Goal: Transaction & Acquisition: Purchase product/service

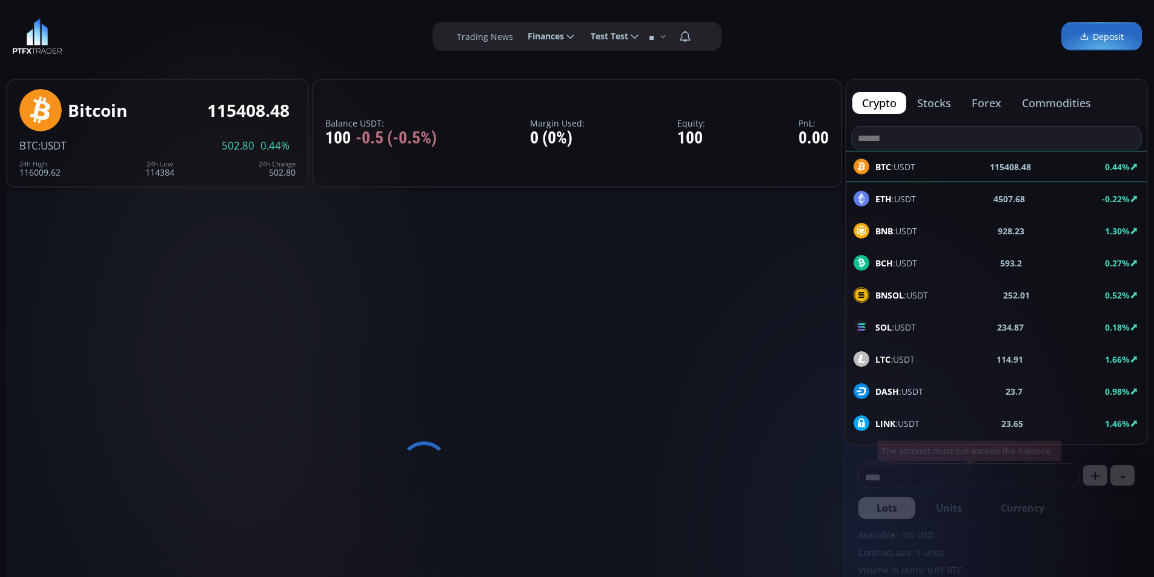
type input "********"
click at [47, 35] on img at bounding box center [37, 36] width 50 height 36
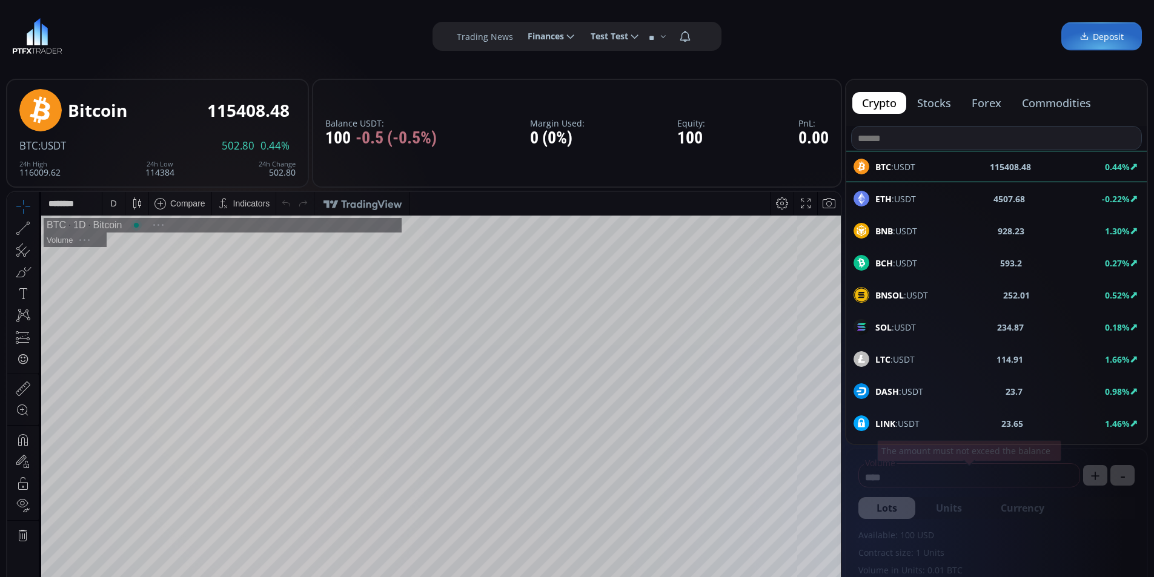
scroll to position [168, 0]
click at [39, 36] on img at bounding box center [37, 36] width 50 height 36
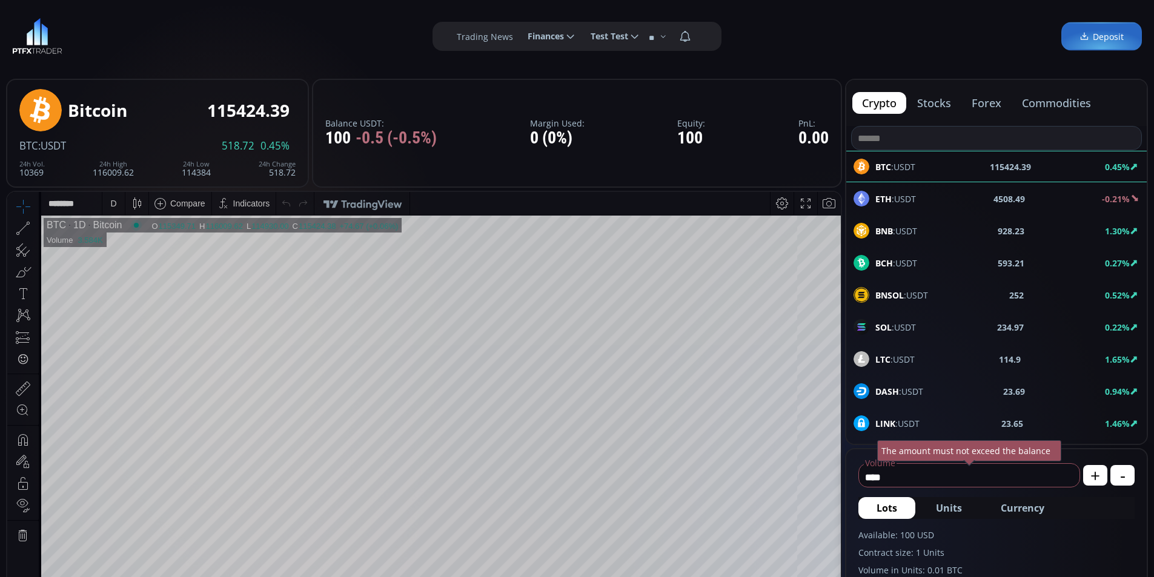
click at [910, 228] on span "BNB :USDT" at bounding box center [897, 231] width 42 height 13
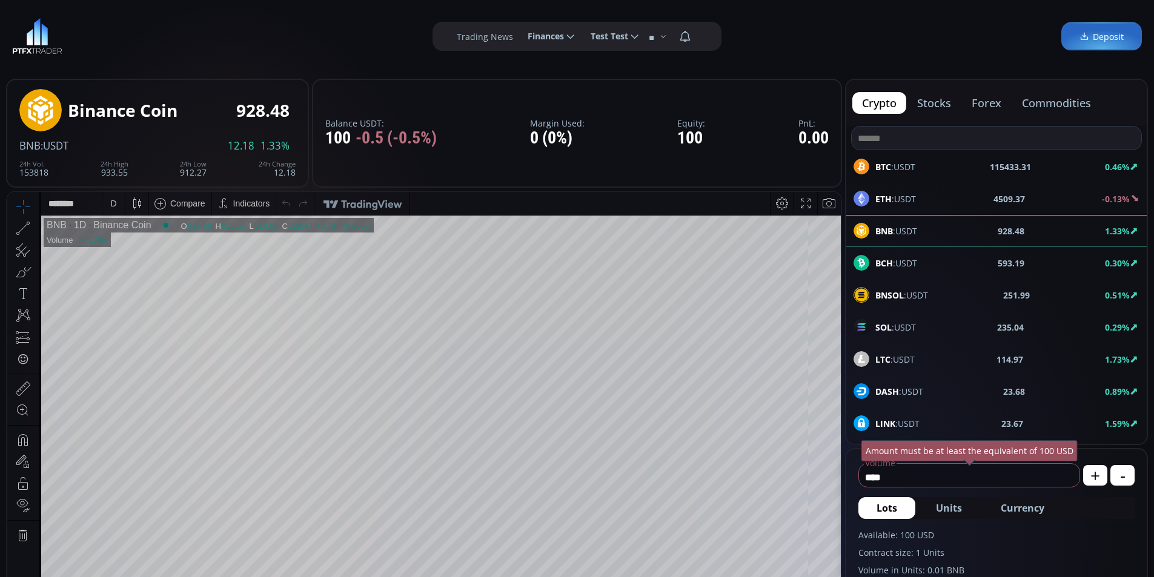
click at [551, 35] on span "Finances" at bounding box center [541, 36] width 45 height 24
click at [518, 35] on input "********" at bounding box center [518, 36] width 0 height 13
click at [554, 71] on link "Deposit" at bounding box center [550, 69] width 59 height 19
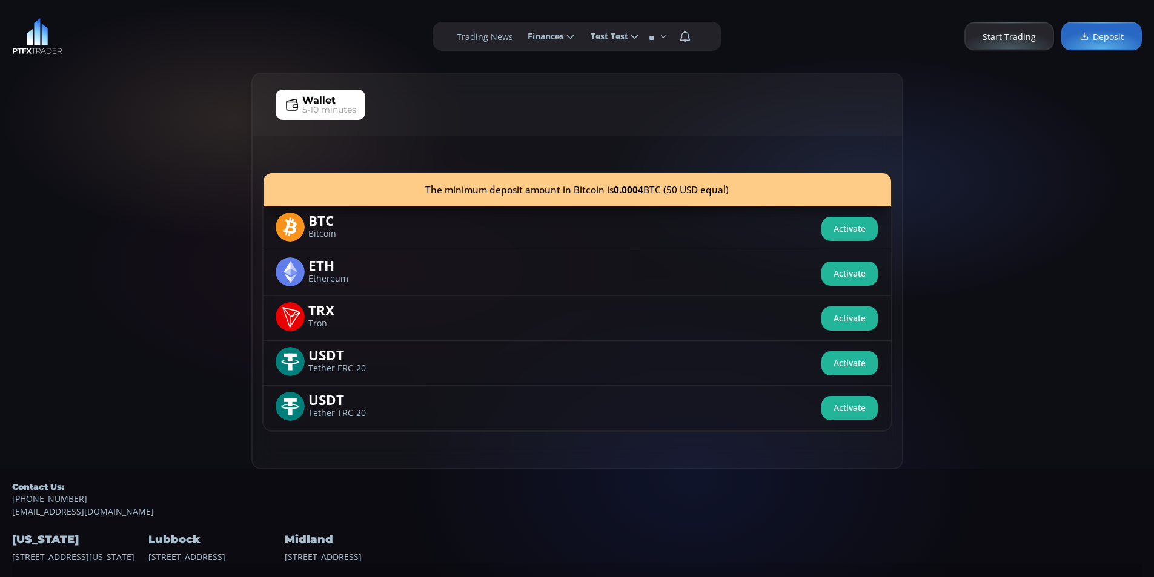
click at [348, 111] on span "5-10 minutes" at bounding box center [329, 110] width 54 height 13
click at [831, 227] on button "Activate" at bounding box center [850, 229] width 56 height 24
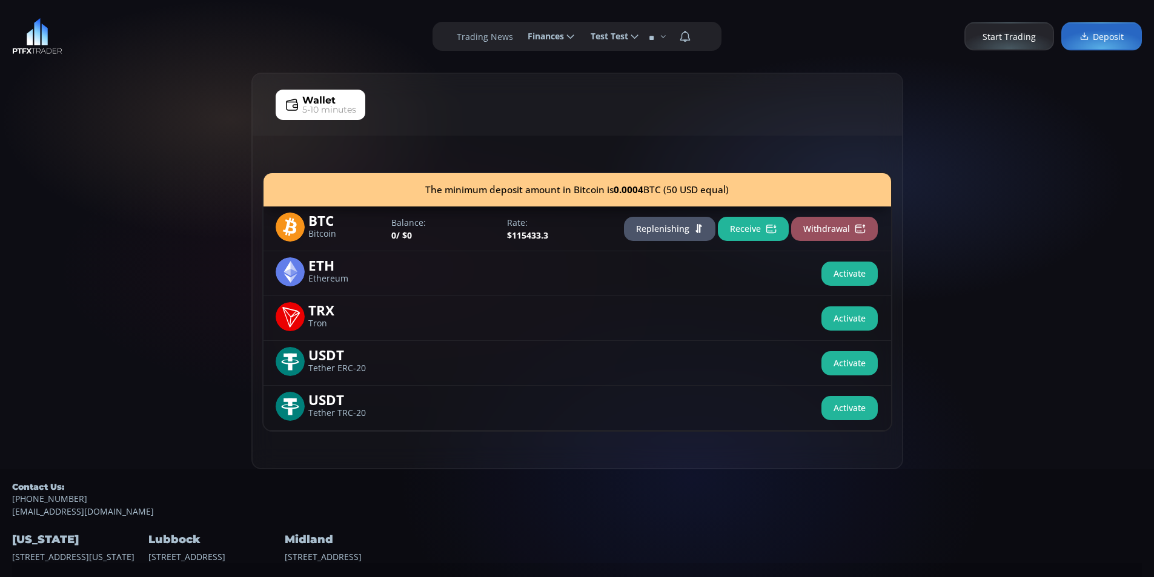
click at [762, 231] on button "Receive" at bounding box center [753, 229] width 71 height 24
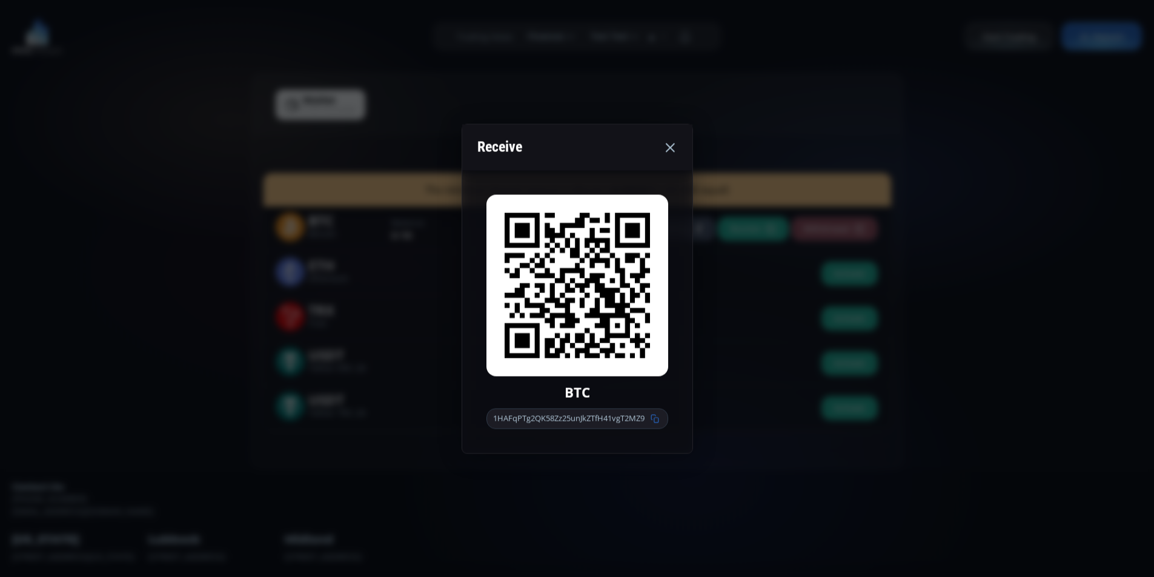
click at [671, 148] on use at bounding box center [670, 147] width 9 height 9
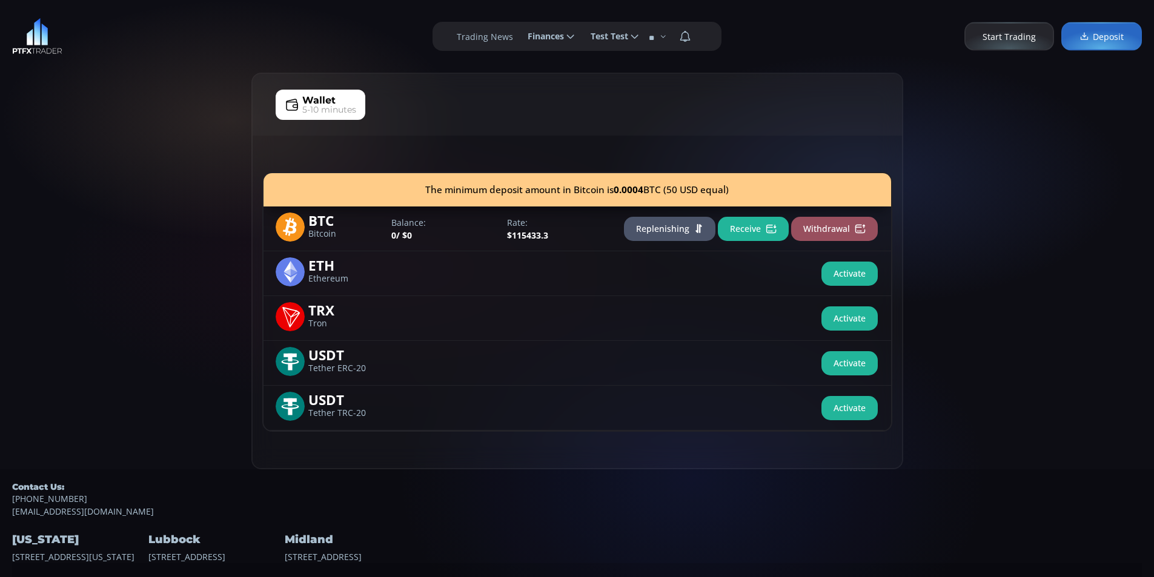
click at [844, 266] on button "Activate" at bounding box center [850, 274] width 56 height 24
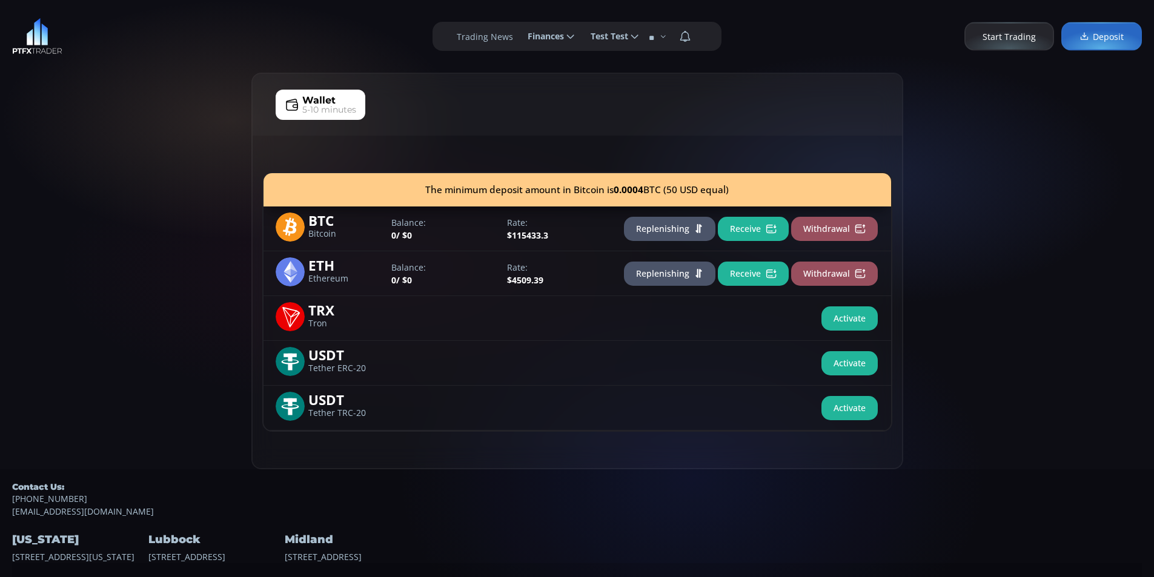
click at [849, 318] on button "Activate" at bounding box center [850, 319] width 56 height 24
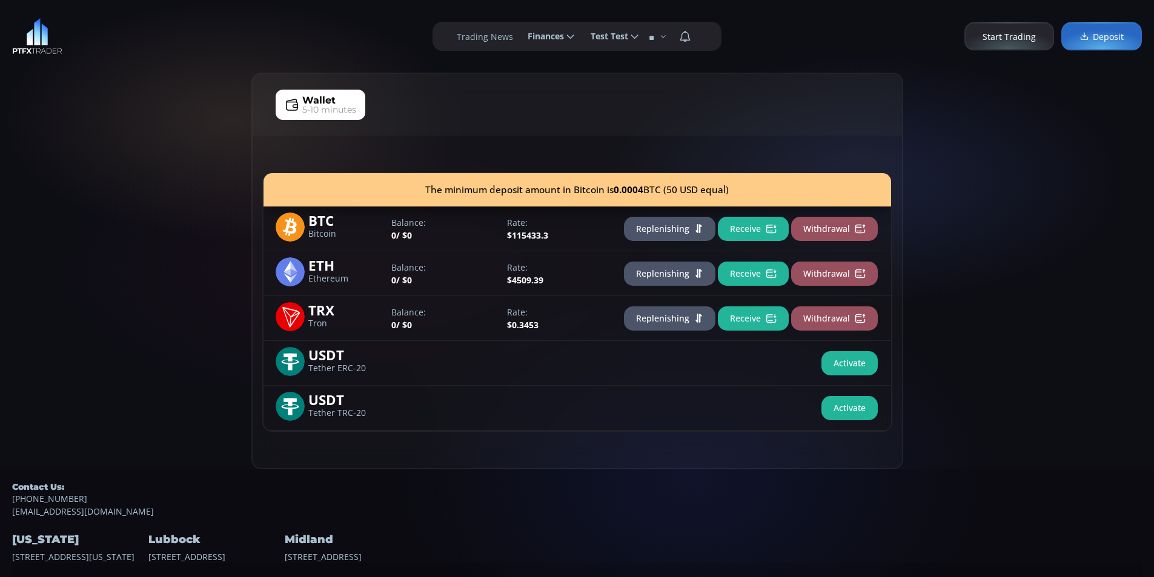
click at [848, 363] on button "Activate" at bounding box center [850, 363] width 56 height 24
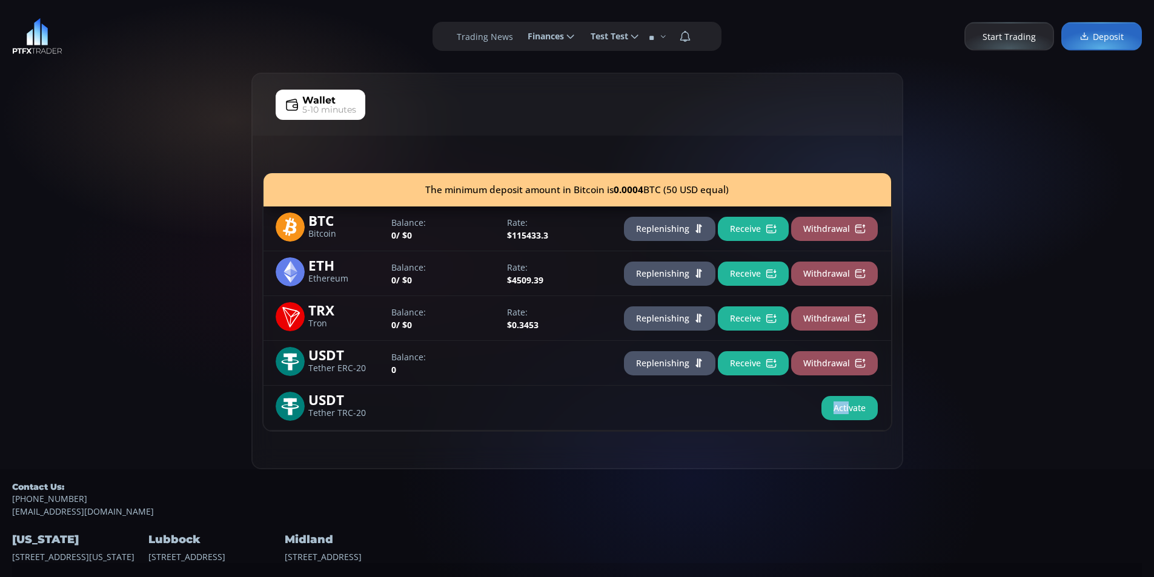
click at [848, 397] on div "USDT Tether TRC-20 Activate" at bounding box center [578, 408] width 628 height 45
click at [863, 414] on button "Activate" at bounding box center [850, 408] width 56 height 24
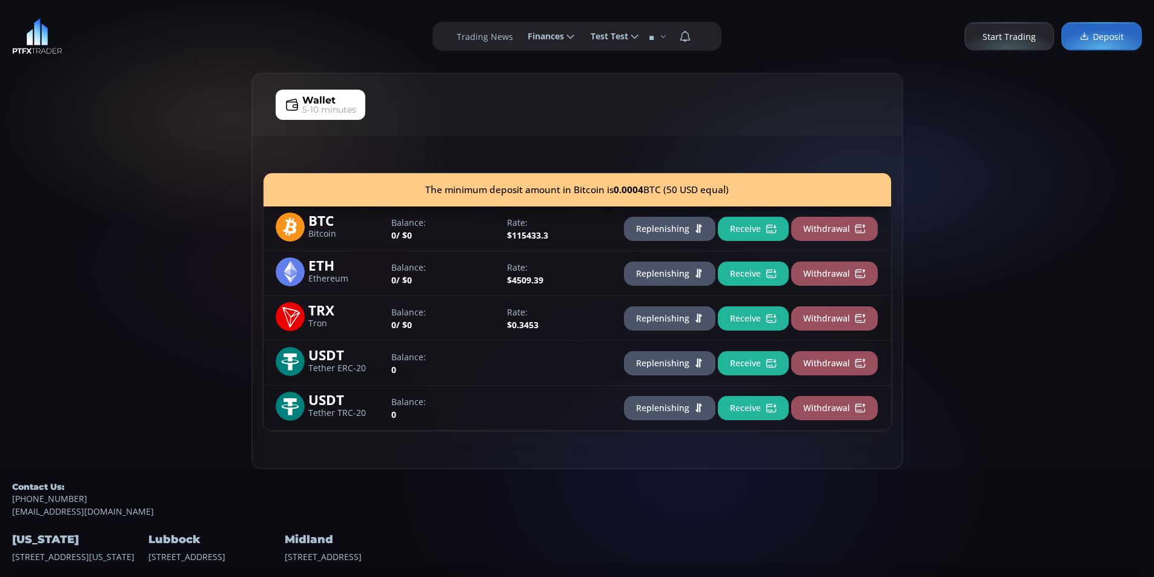
click at [1031, 341] on div "Wallet 5-10 minutes The minimum deposit amount in Bitcoin is 0.0004 BTC (50 USD…" at bounding box center [577, 271] width 1154 height 397
